Goal: Register for event/course

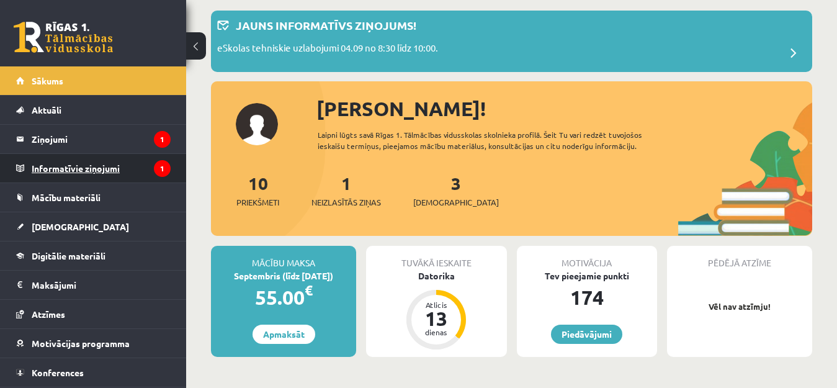
scroll to position [62, 0]
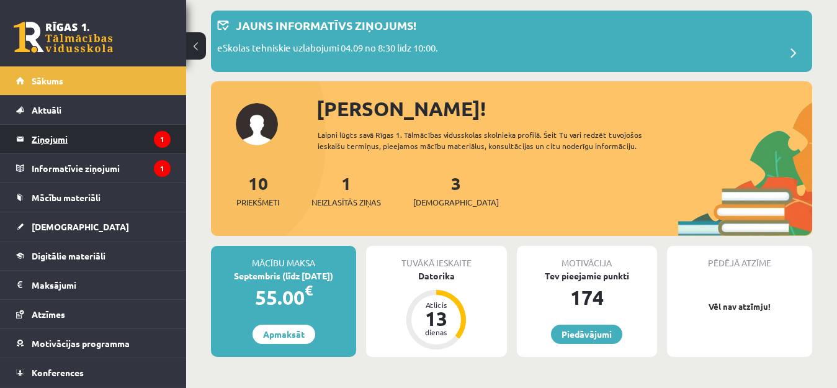
click at [58, 138] on legend "Ziņojumi 1" at bounding box center [101, 139] width 139 height 29
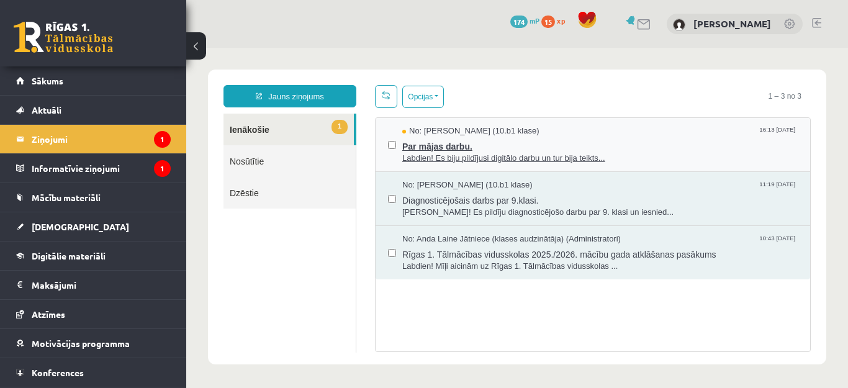
click at [508, 156] on span "Labdien! Es biju pildījusi digitālo darbu un tur bija teikts..." at bounding box center [599, 159] width 395 height 12
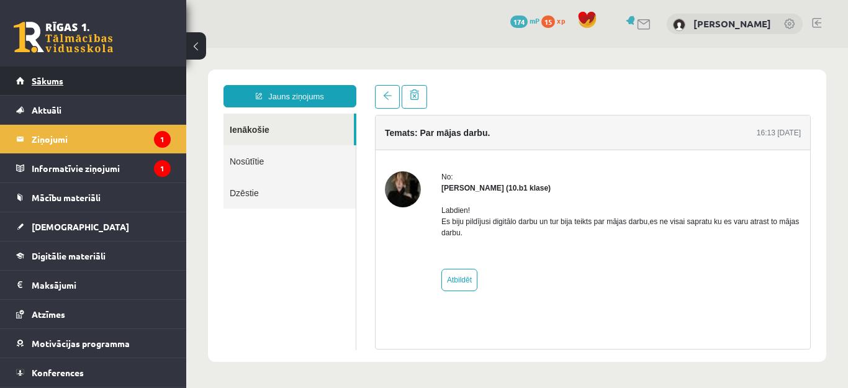
click at [47, 81] on span "Sākums" at bounding box center [48, 80] width 32 height 11
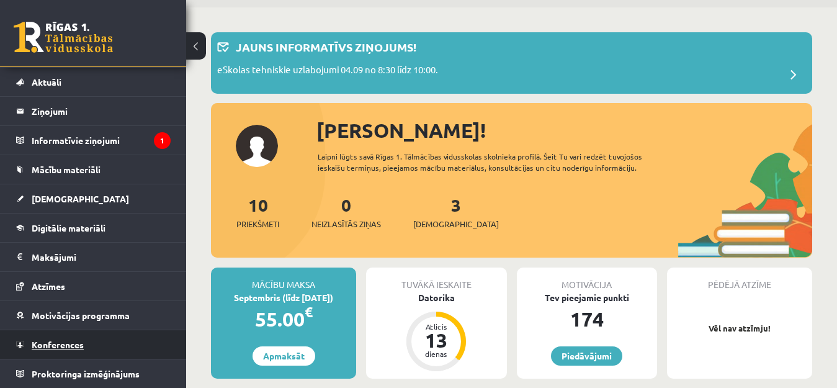
scroll to position [62, 0]
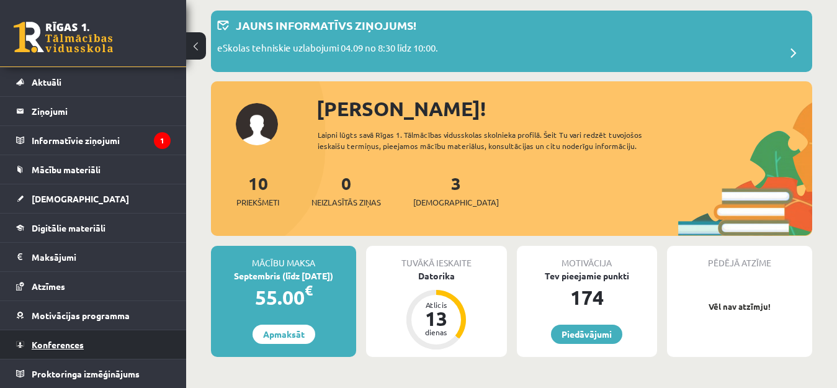
click at [68, 343] on span "Konferences" at bounding box center [58, 344] width 52 height 11
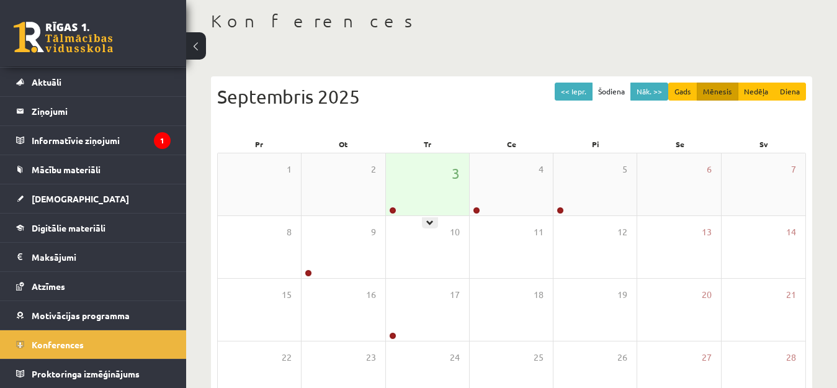
click at [417, 186] on div "3" at bounding box center [427, 184] width 83 height 62
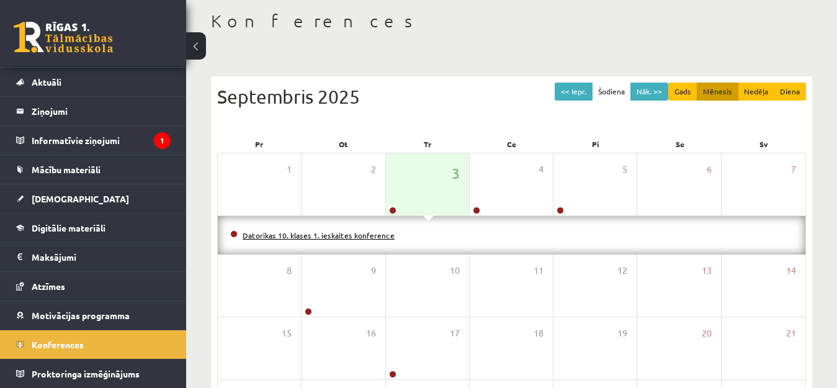
click at [340, 235] on link "Datorikas 10. klases 1. ieskaites konference" at bounding box center [319, 235] width 152 height 10
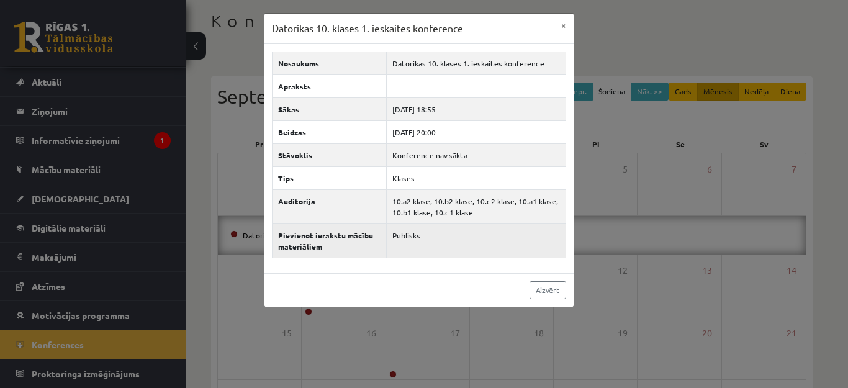
click at [412, 234] on td "Publisks" at bounding box center [476, 240] width 179 height 34
click at [423, 241] on td "Publisks" at bounding box center [476, 240] width 179 height 34
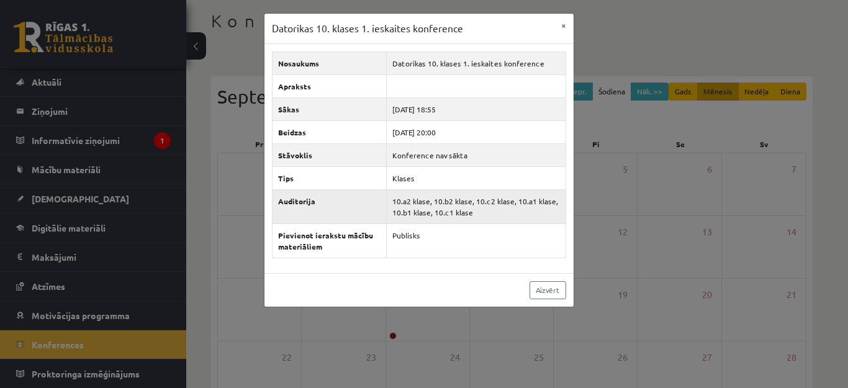
click at [437, 204] on td "10.a2 klase, 10.b2 klase, 10.c2 klase, 10.a1 klase, 10.b1 klase, 10.c1 klase" at bounding box center [476, 206] width 179 height 34
click at [541, 286] on link "Aizvērt" at bounding box center [548, 290] width 37 height 18
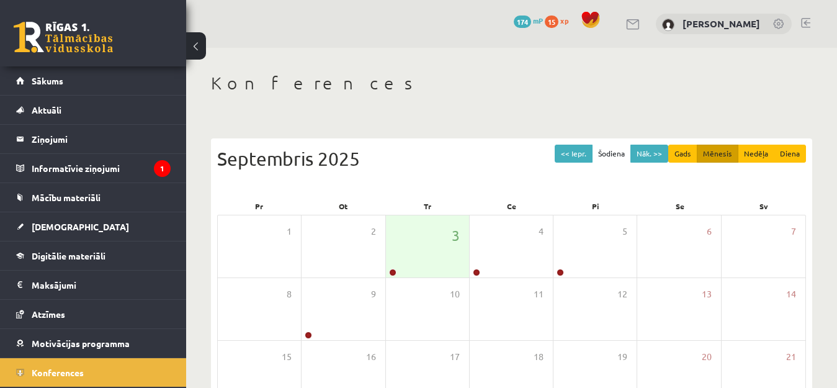
click at [777, 26] on link at bounding box center [780, 25] width 12 height 12
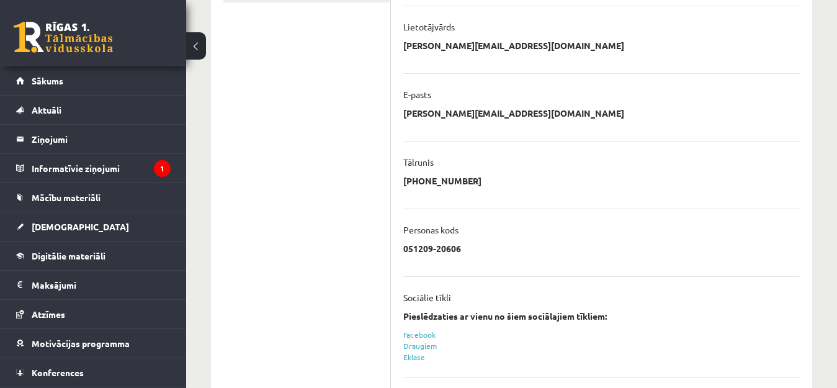
scroll to position [310, 0]
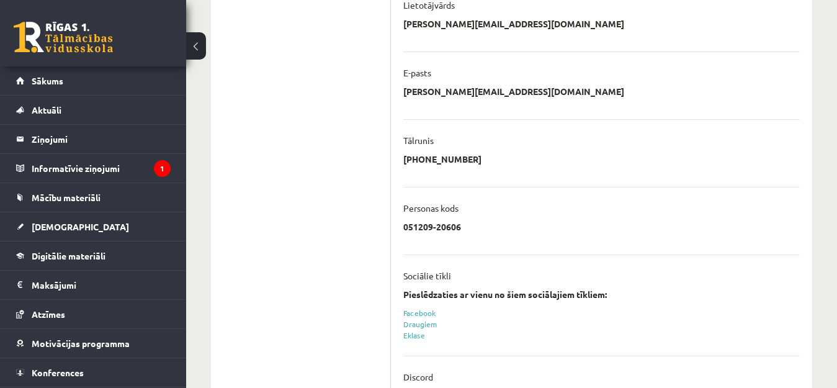
click at [458, 89] on p "laura.mezniece@inbox.lv" at bounding box center [514, 91] width 221 height 11
click at [456, 89] on p "laura.mezniece@inbox.lv" at bounding box center [514, 91] width 221 height 11
click at [454, 89] on p "laura.mezniece@inbox.lv" at bounding box center [514, 91] width 221 height 11
click at [453, 88] on p "laura.mezniece@inbox.lv" at bounding box center [514, 91] width 221 height 11
click at [538, 96] on div "**********" at bounding box center [602, 95] width 397 height 19
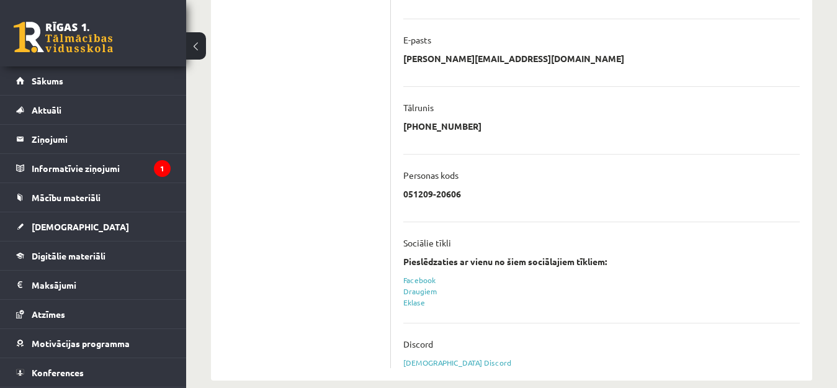
scroll to position [361, 0]
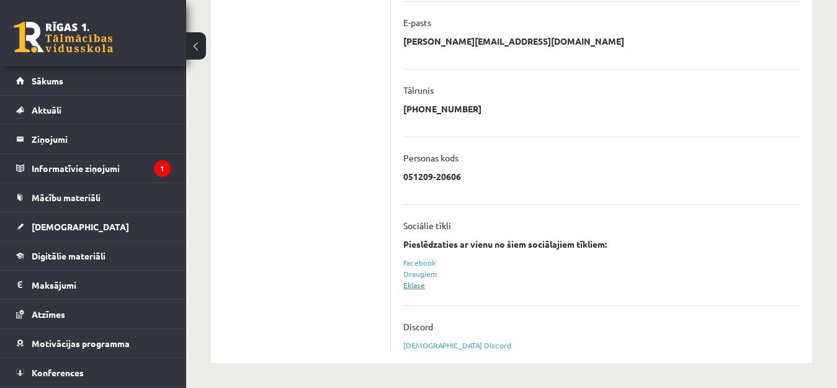
click at [413, 285] on link "Eklase" at bounding box center [415, 285] width 22 height 10
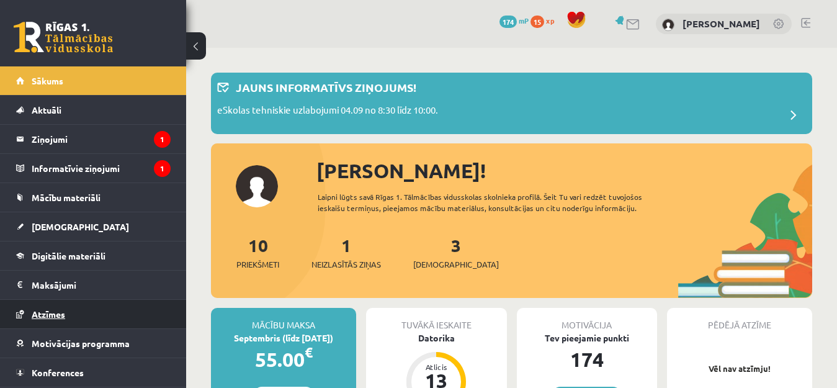
scroll to position [28, 0]
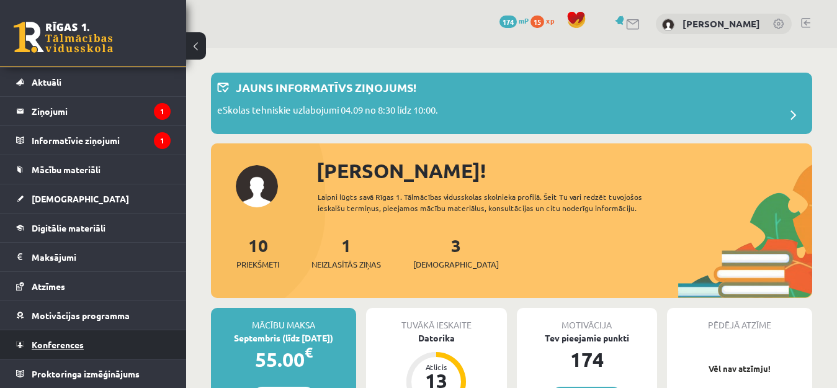
click at [72, 345] on span "Konferences" at bounding box center [58, 344] width 52 height 11
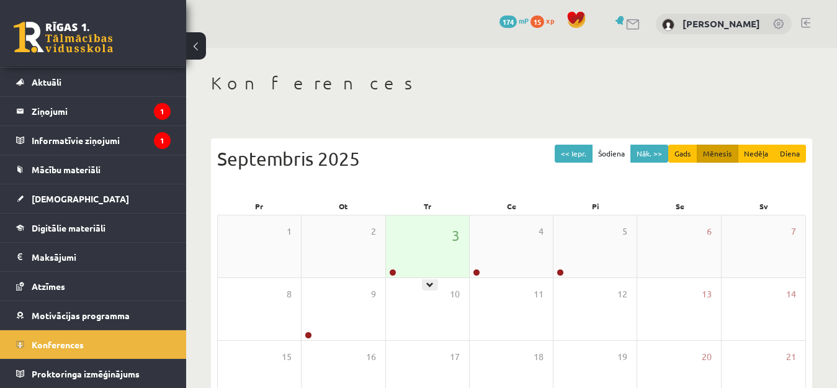
click at [431, 282] on icon at bounding box center [429, 284] width 7 height 7
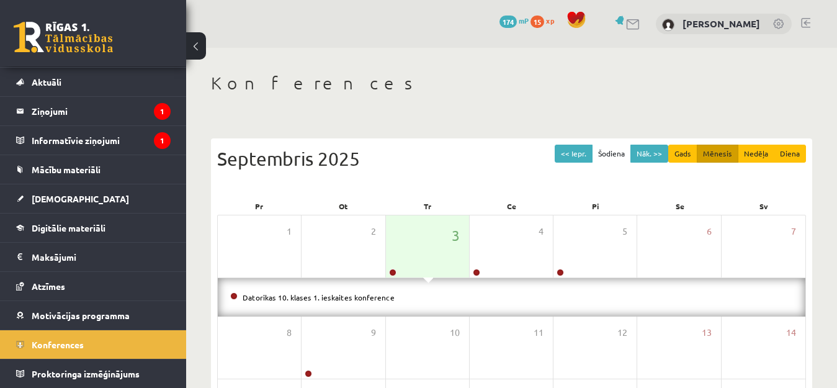
click at [422, 295] on li "Datorikas 10. klases 1. ieskaites konference" at bounding box center [511, 298] width 563 height 14
click at [368, 291] on li "Datorikas 10. klases 1. ieskaites konference" at bounding box center [511, 298] width 563 height 14
click at [372, 297] on link "Datorikas 10. klases 1. ieskaites konference" at bounding box center [319, 297] width 152 height 10
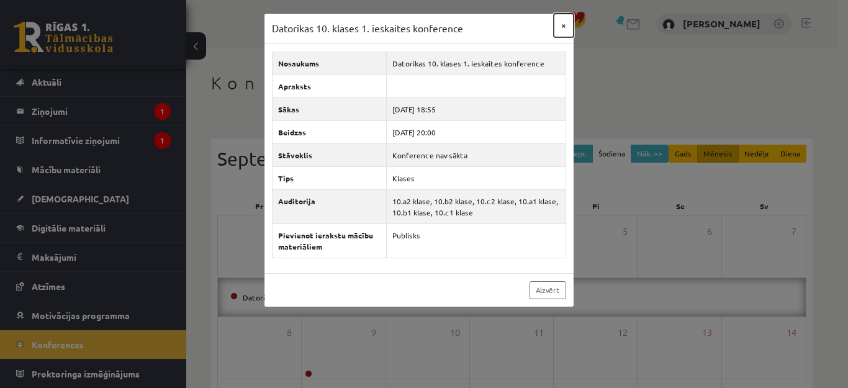
click at [563, 24] on button "×" at bounding box center [564, 26] width 20 height 24
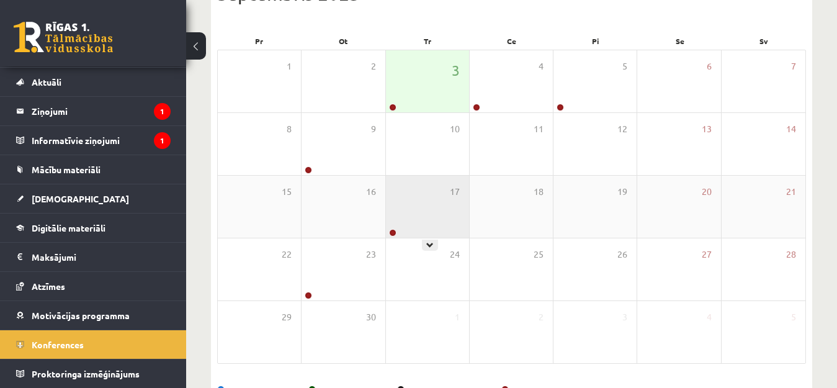
scroll to position [205, 0]
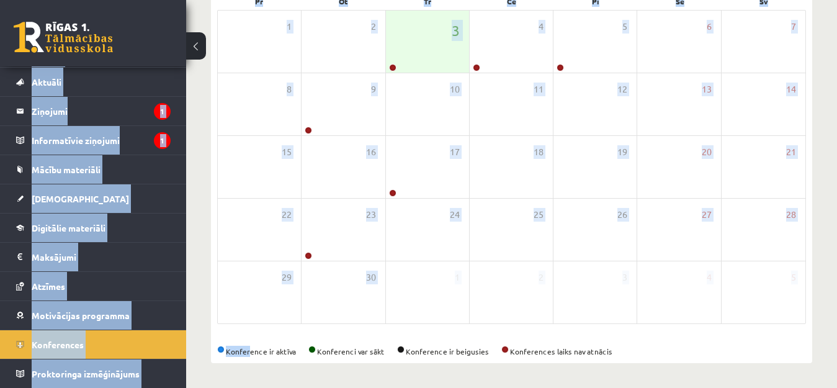
drag, startPoint x: 248, startPoint y: 386, endPoint x: 847, endPoint y: 246, distance: 615.0
click at [685, 325] on div "0 Dāvanas 174 mP 15 xp Gabriela Gusāre Sākums Aktuāli Kā mācīties eSKOLĀ Kontak…" at bounding box center [418, 91] width 837 height 593
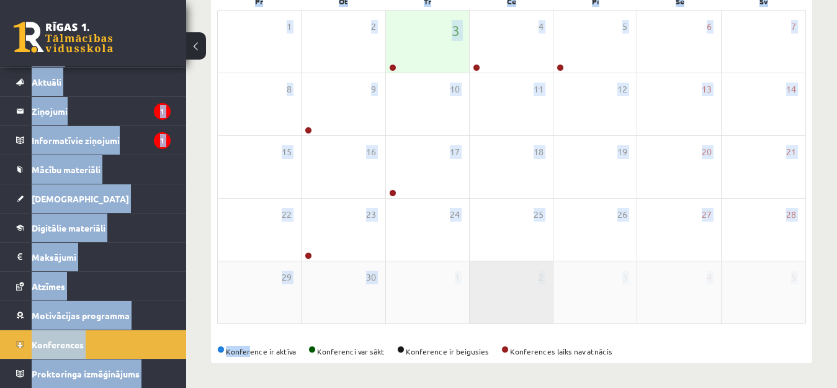
click at [520, 270] on div "2" at bounding box center [511, 292] width 83 height 62
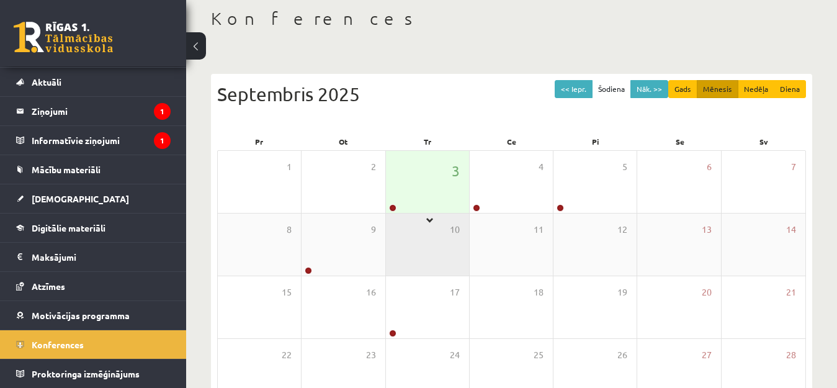
scroll to position [81, 0]
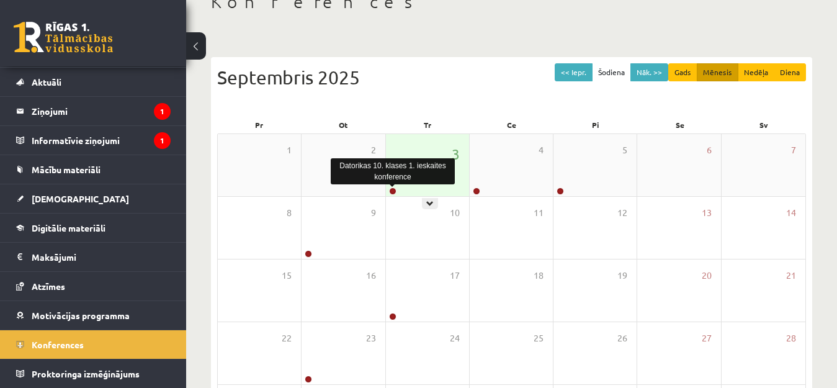
click at [392, 190] on link at bounding box center [392, 190] width 7 height 7
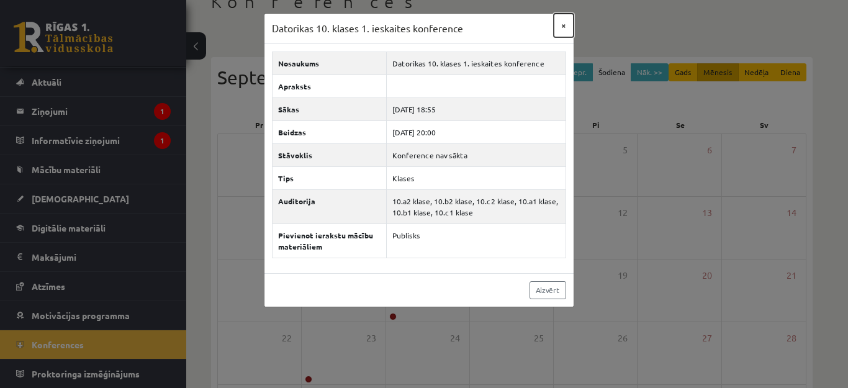
click at [566, 27] on button "×" at bounding box center [564, 26] width 20 height 24
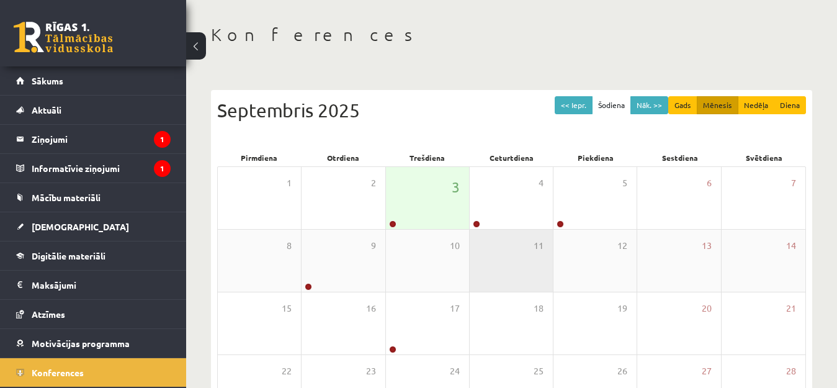
scroll to position [62, 0]
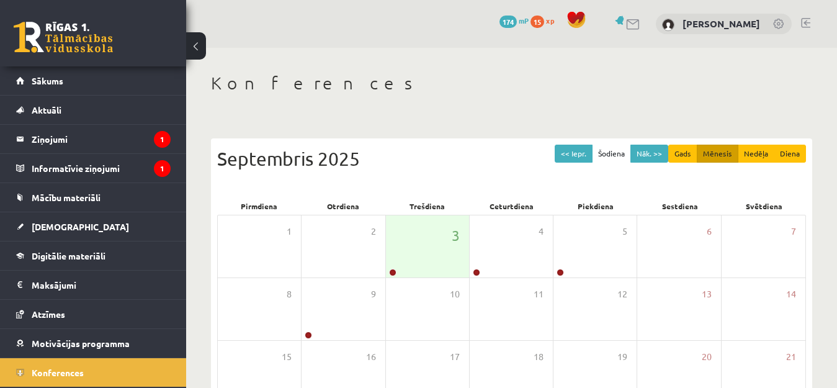
scroll to position [62, 0]
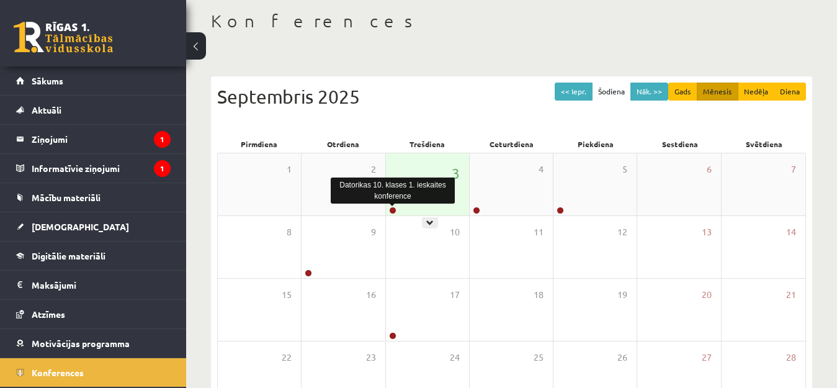
click at [392, 210] on link at bounding box center [392, 210] width 7 height 7
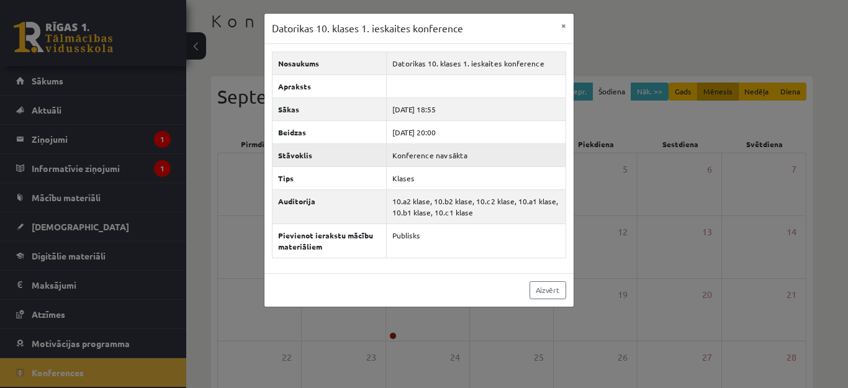
click at [453, 163] on td "Konference nav sākta" at bounding box center [476, 154] width 179 height 23
click at [562, 26] on button "×" at bounding box center [564, 26] width 20 height 24
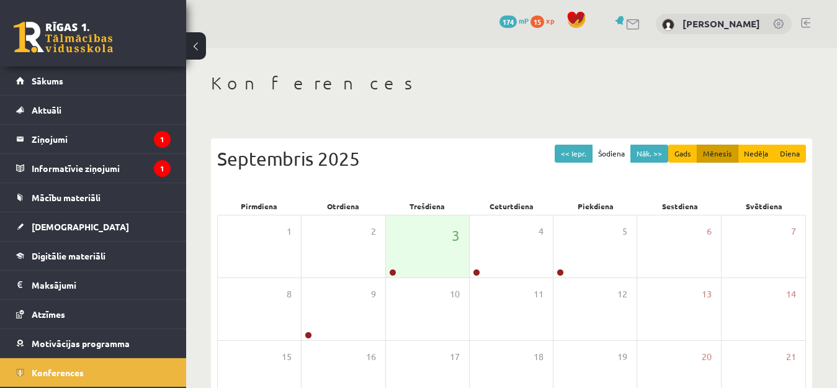
scroll to position [62, 0]
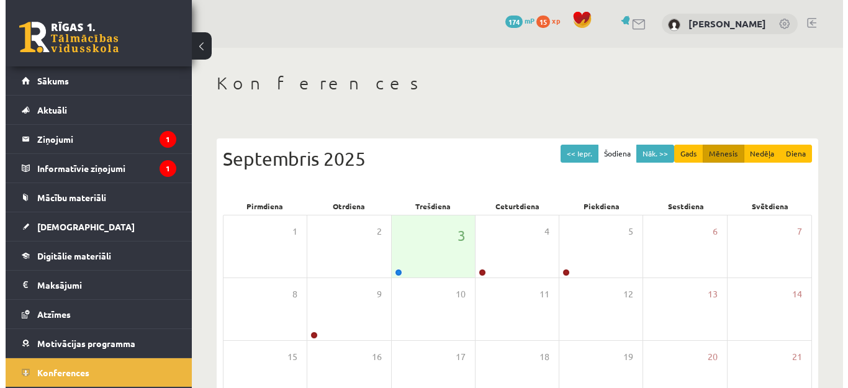
scroll to position [62, 0]
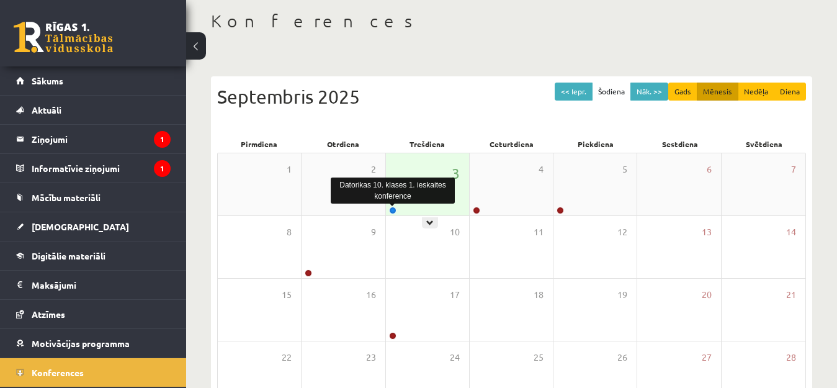
click at [393, 209] on link at bounding box center [392, 210] width 7 height 7
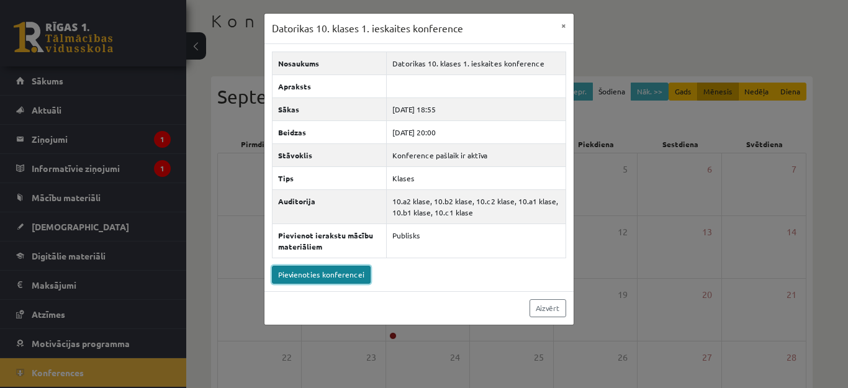
click at [335, 274] on link "Pievienoties konferencei" at bounding box center [321, 275] width 99 height 18
